Goal: Task Accomplishment & Management: Complete application form

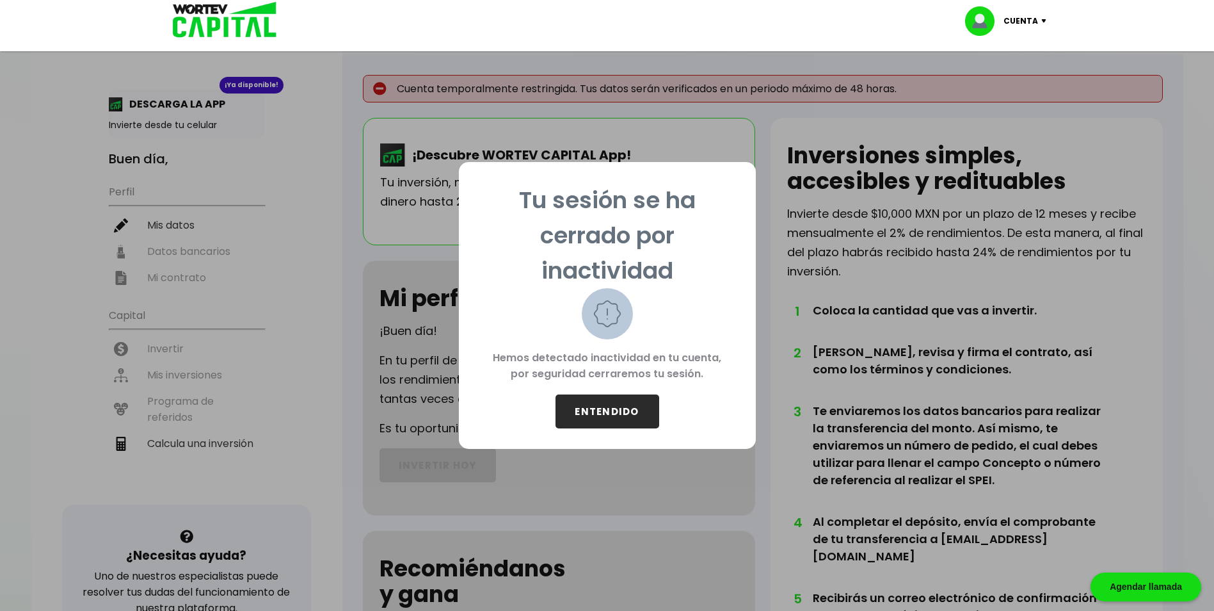
click at [620, 414] on button "ENTENDIDO" at bounding box center [608, 411] width 104 height 34
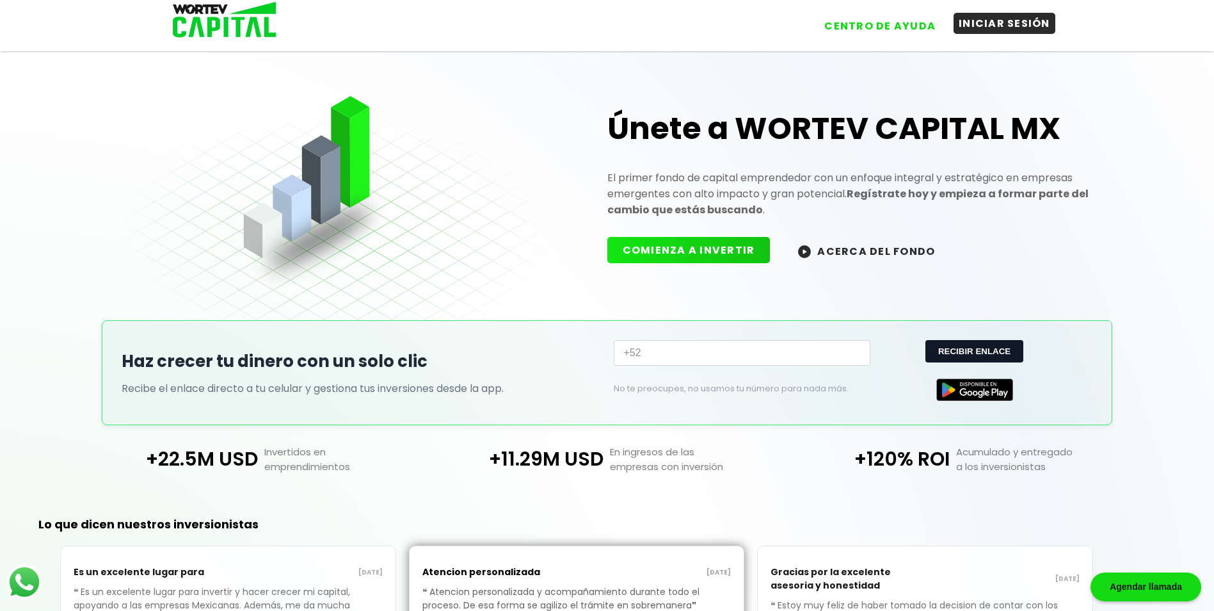
click at [1015, 26] on button "INICIAR SESIÓN" at bounding box center [1005, 23] width 102 height 21
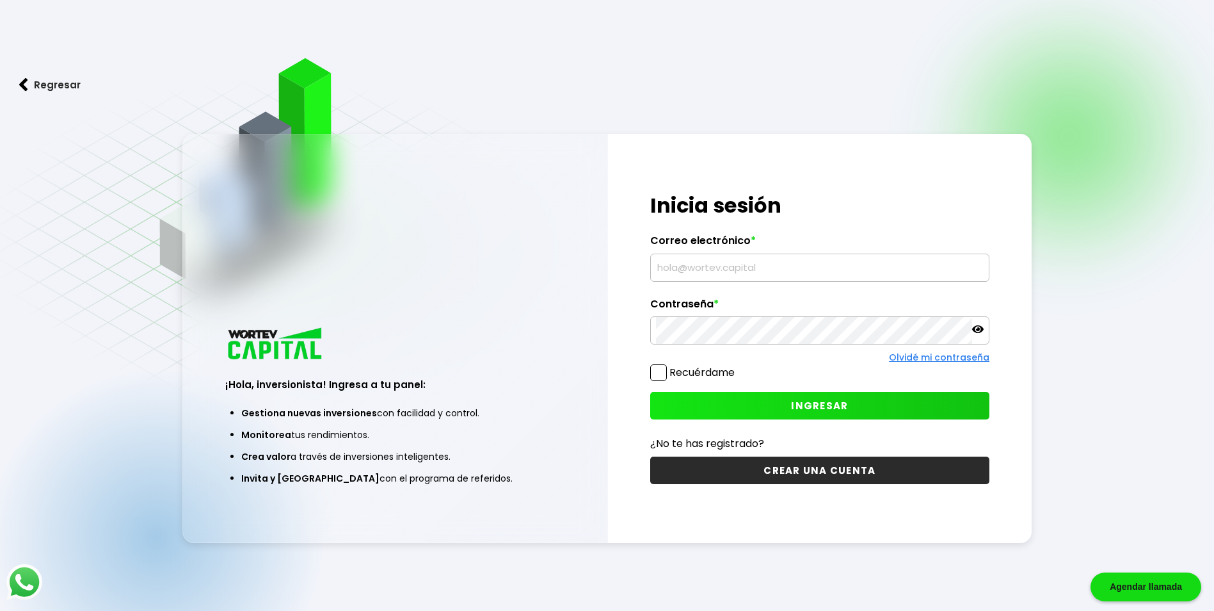
type input "[EMAIL_ADDRESS][DOMAIN_NAME]"
click at [732, 278] on input "[EMAIL_ADDRESS][DOMAIN_NAME]" at bounding box center [820, 267] width 328 height 27
click at [737, 414] on button "INGRESAR" at bounding box center [819, 406] width 339 height 28
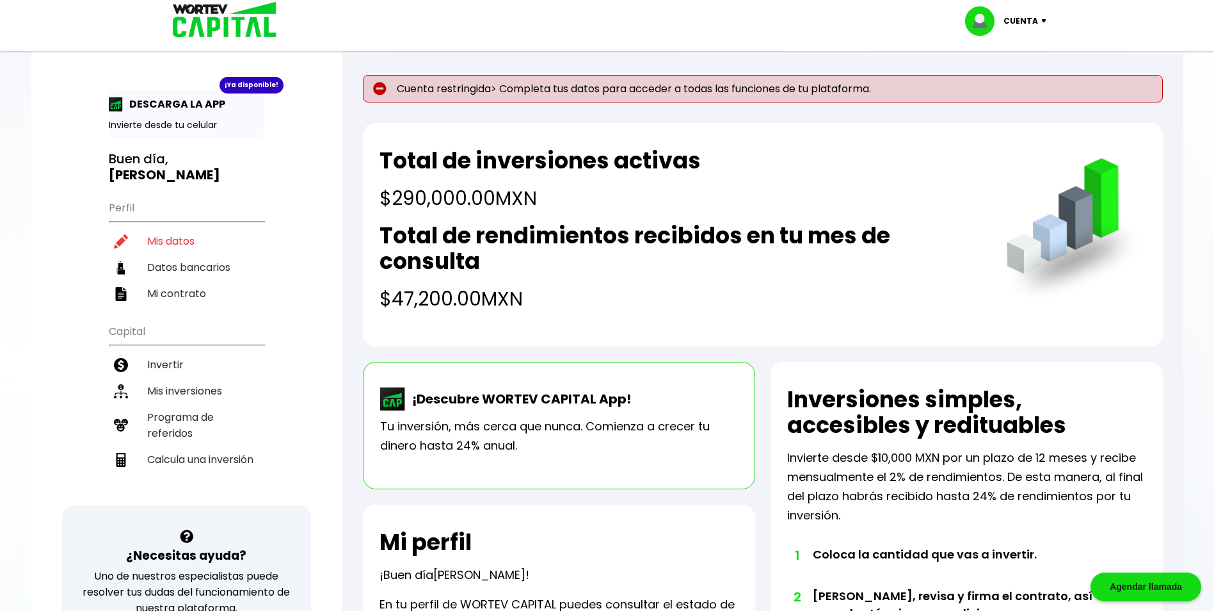
click at [577, 90] on p "Cuenta restringida> Completa tus datos para acceder a todas las funciones de tu…" at bounding box center [763, 89] width 800 height 28
click at [455, 91] on p "Cuenta restringida> Completa tus datos para acceder a todas las funciones de tu…" at bounding box center [763, 89] width 800 height 28
click at [187, 228] on li "Mis datos" at bounding box center [187, 241] width 156 height 26
select select "Hombre"
select select "Primaria"
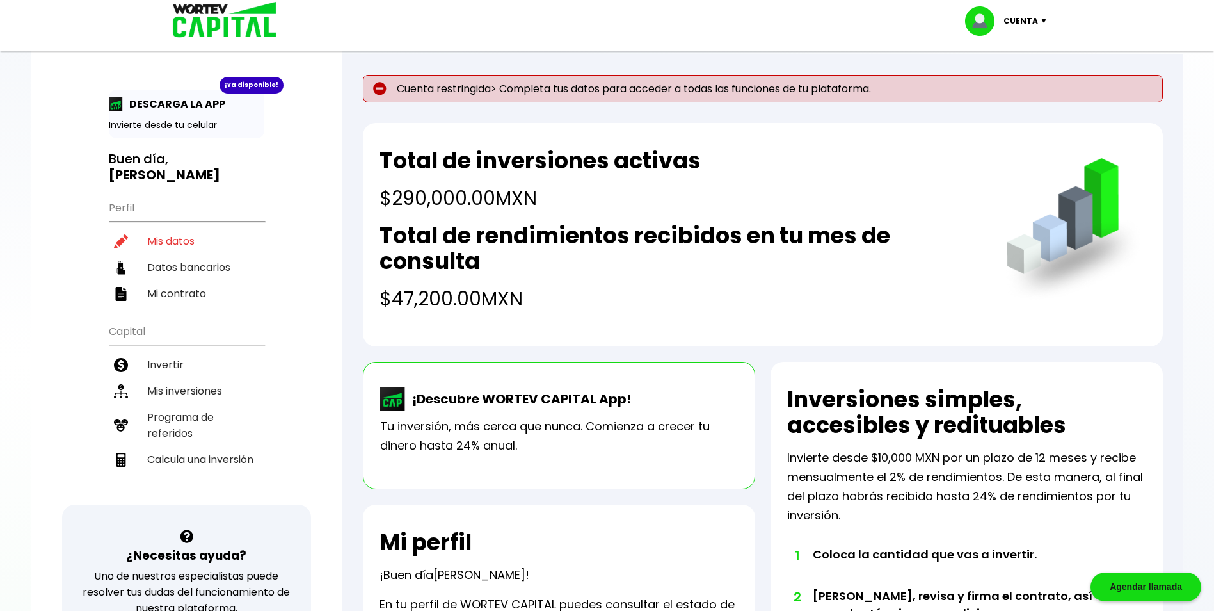
select select "MI"
select select "BBVA Bancomer"
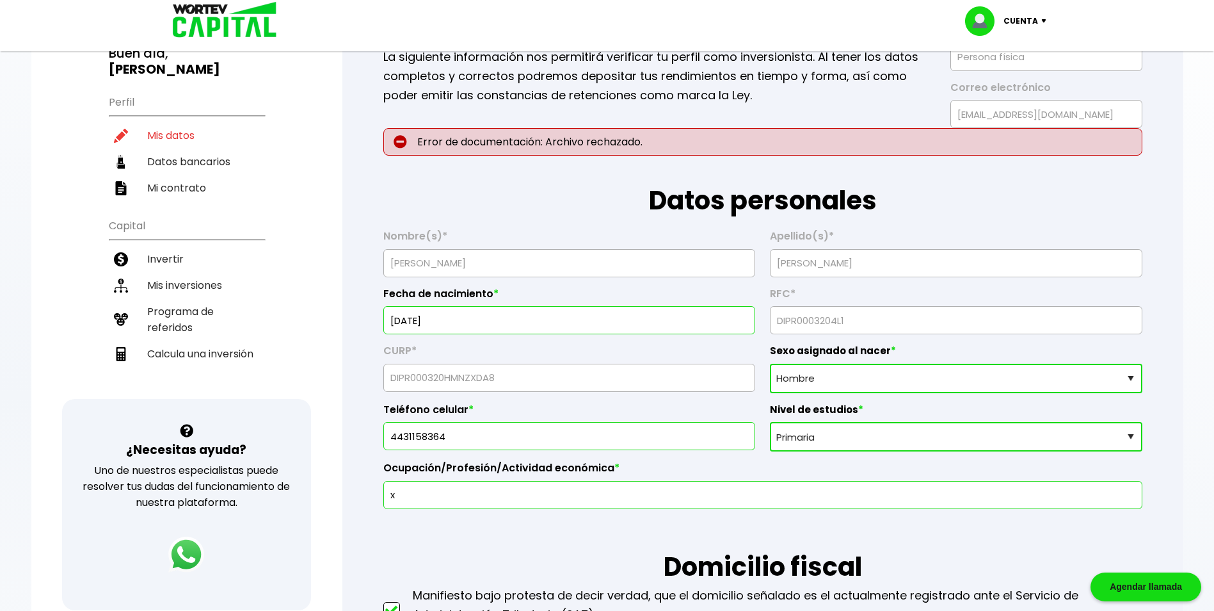
scroll to position [128, 0]
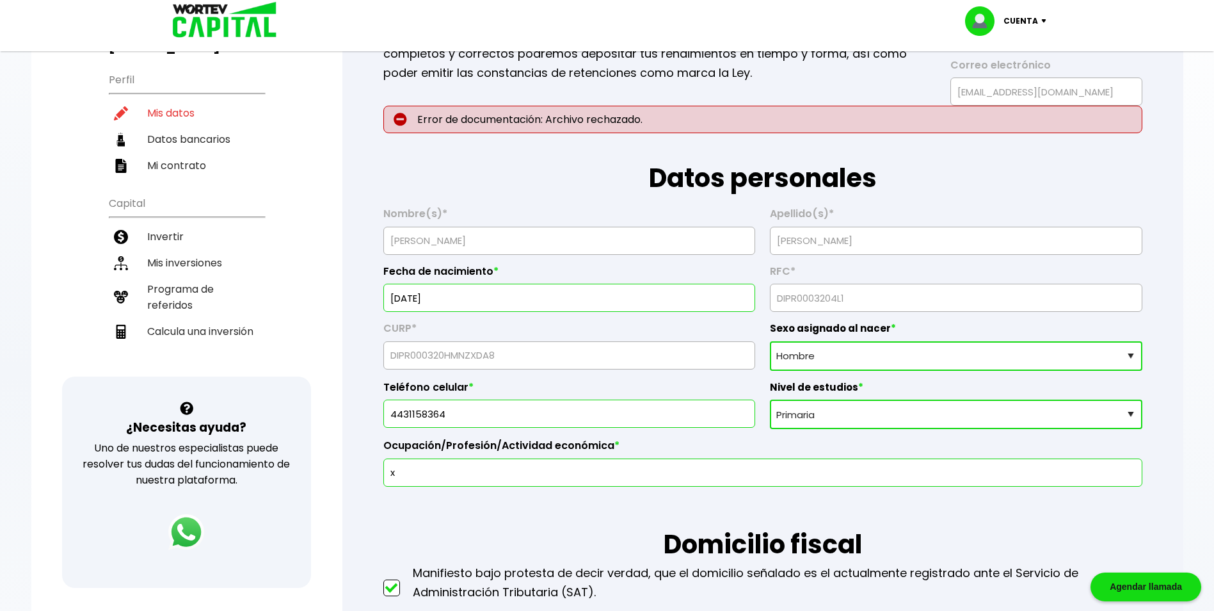
click at [860, 344] on select "Sexo asignado al nacer Hombre Mujer Prefiero no contestar" at bounding box center [956, 355] width 372 height 29
click at [770, 341] on select "Sexo asignado al nacer Hombre Mujer Prefiero no contestar" at bounding box center [956, 355] width 372 height 29
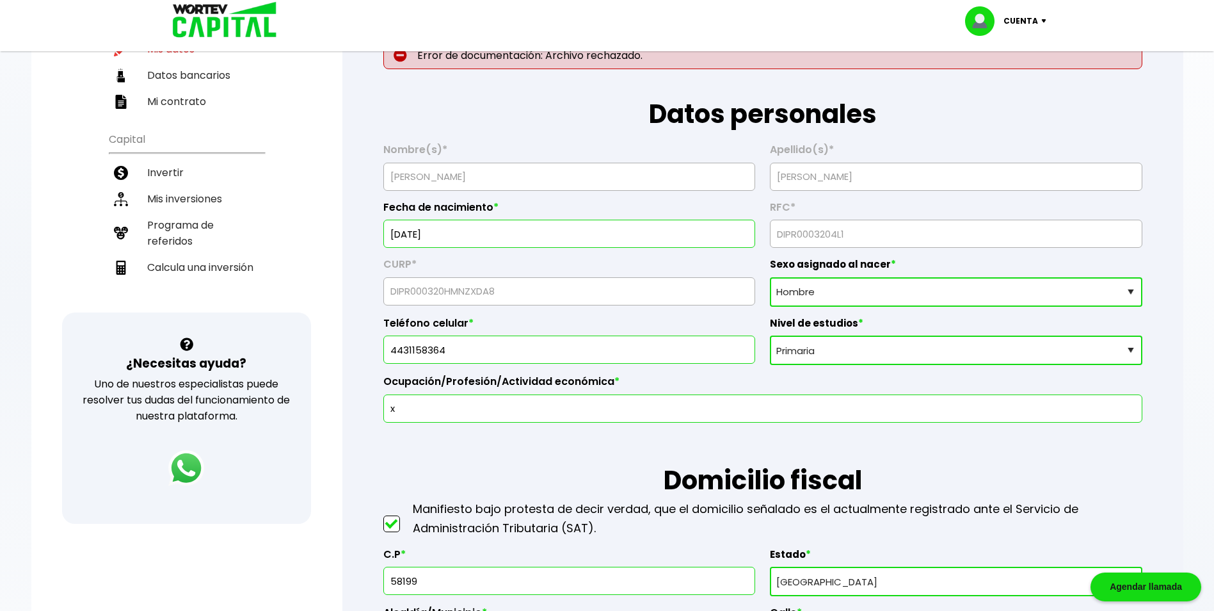
click at [471, 403] on input "x" at bounding box center [763, 408] width 748 height 27
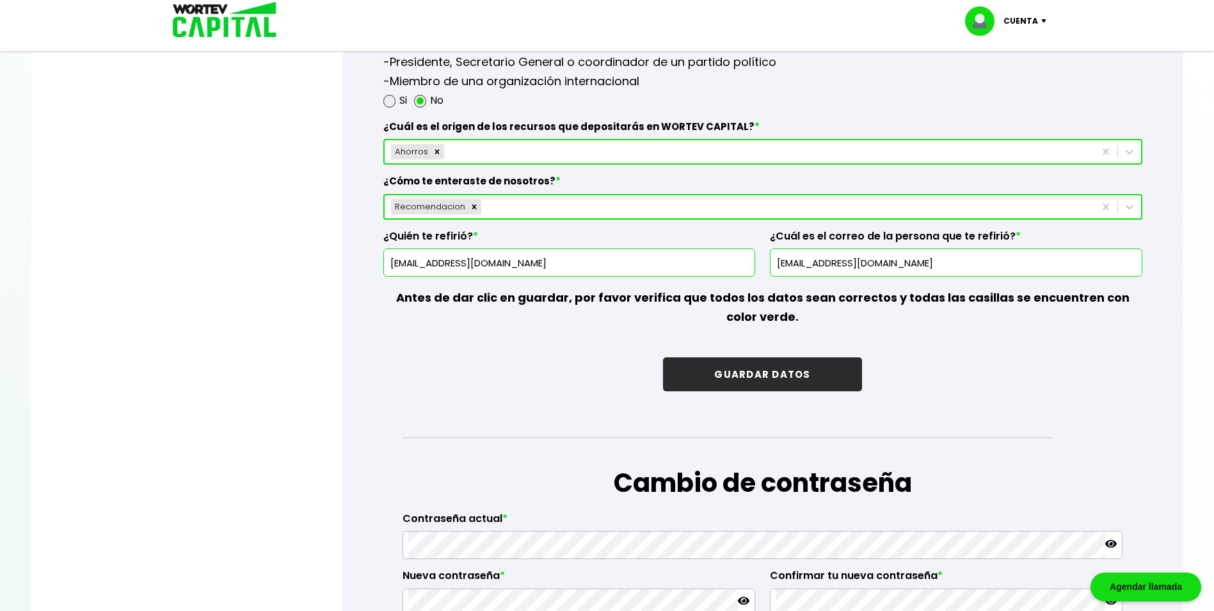
scroll to position [1857, 0]
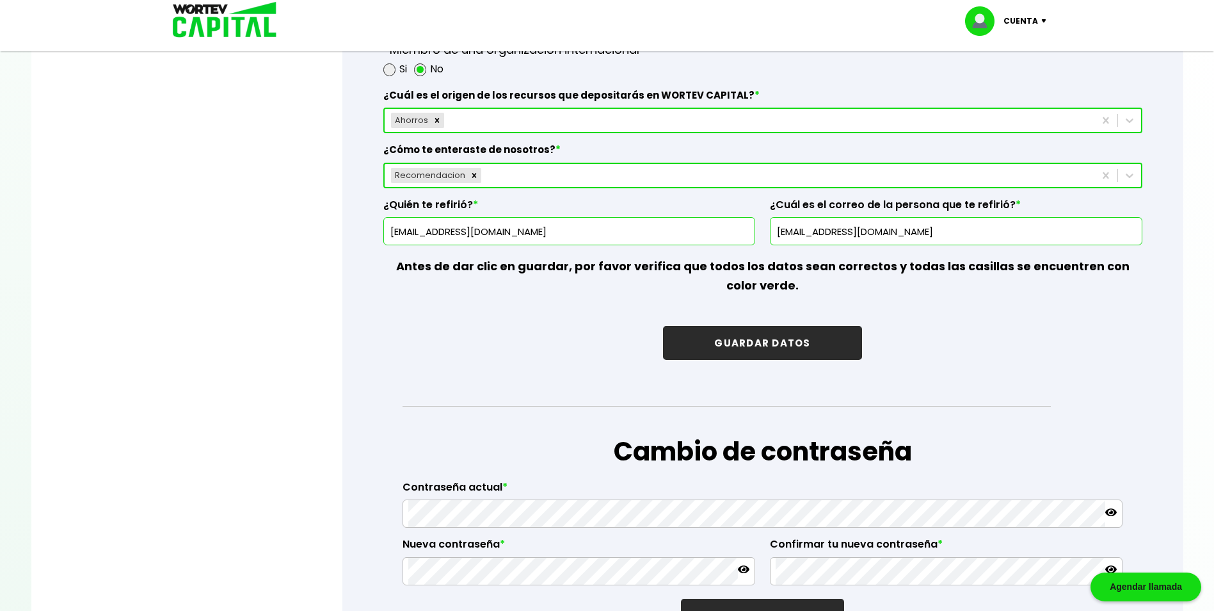
type input "Empleado"
click at [748, 345] on button "GUARDAR DATOS" at bounding box center [762, 343] width 198 height 34
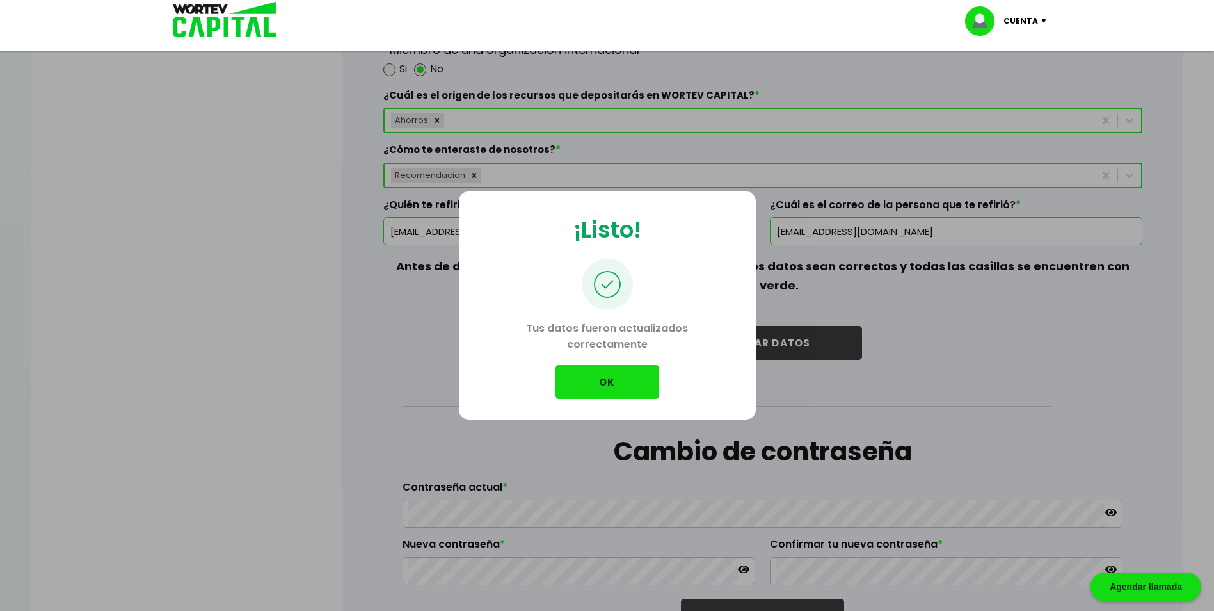
click at [609, 375] on button "OK" at bounding box center [608, 382] width 104 height 34
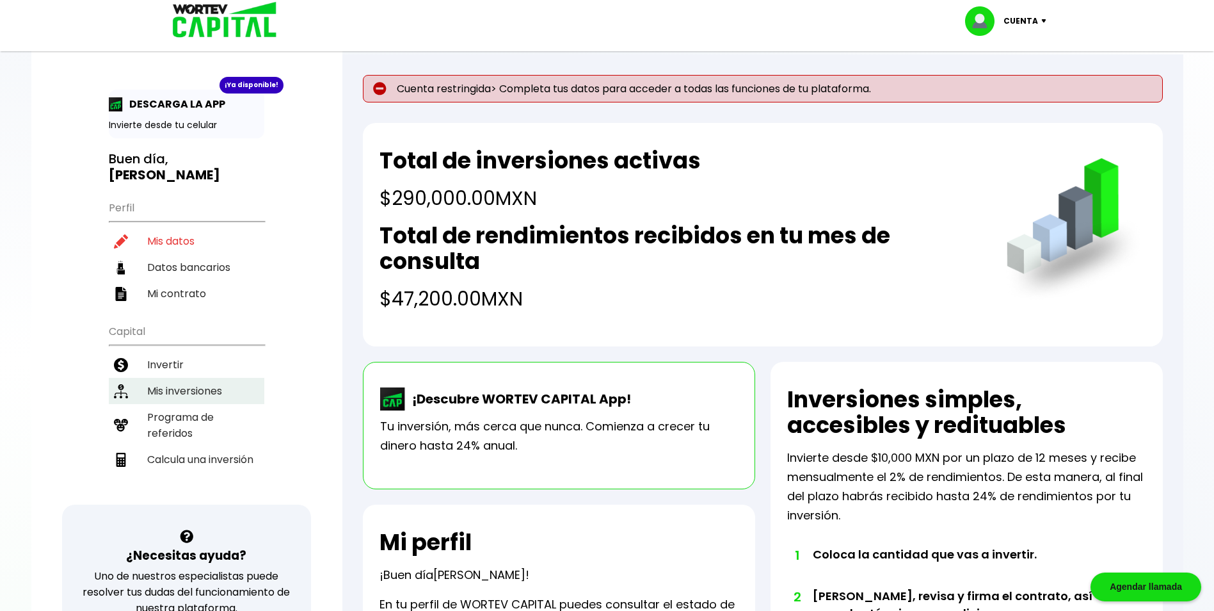
click at [197, 378] on li "Mis inversiones" at bounding box center [187, 391] width 156 height 26
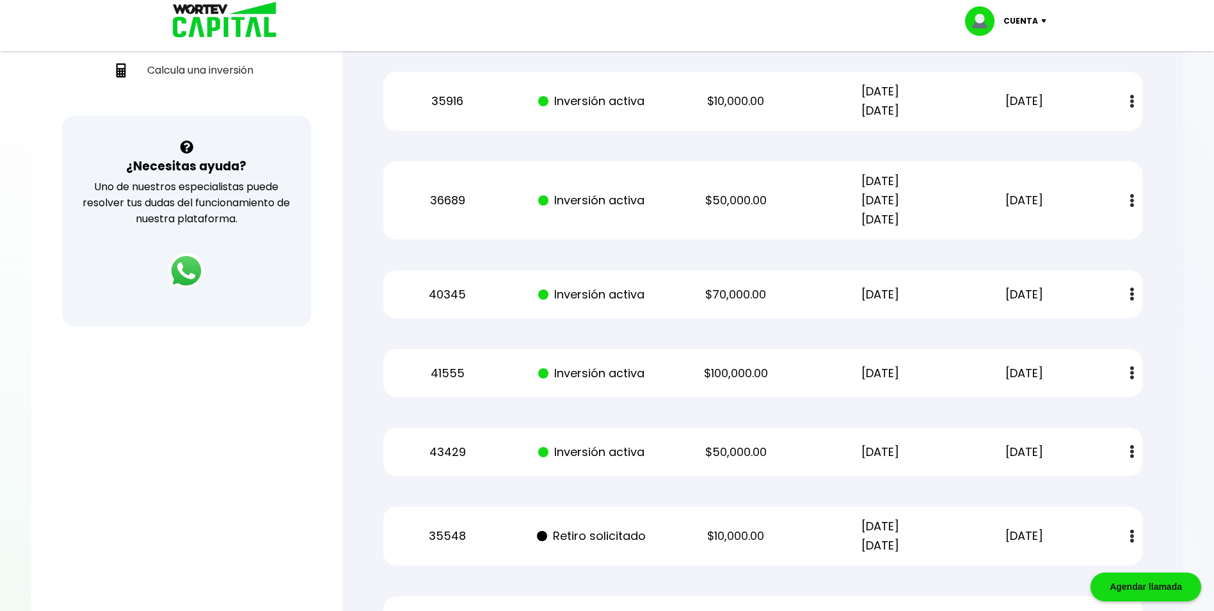
scroll to position [411, 0]
